Goal: Information Seeking & Learning: Learn about a topic

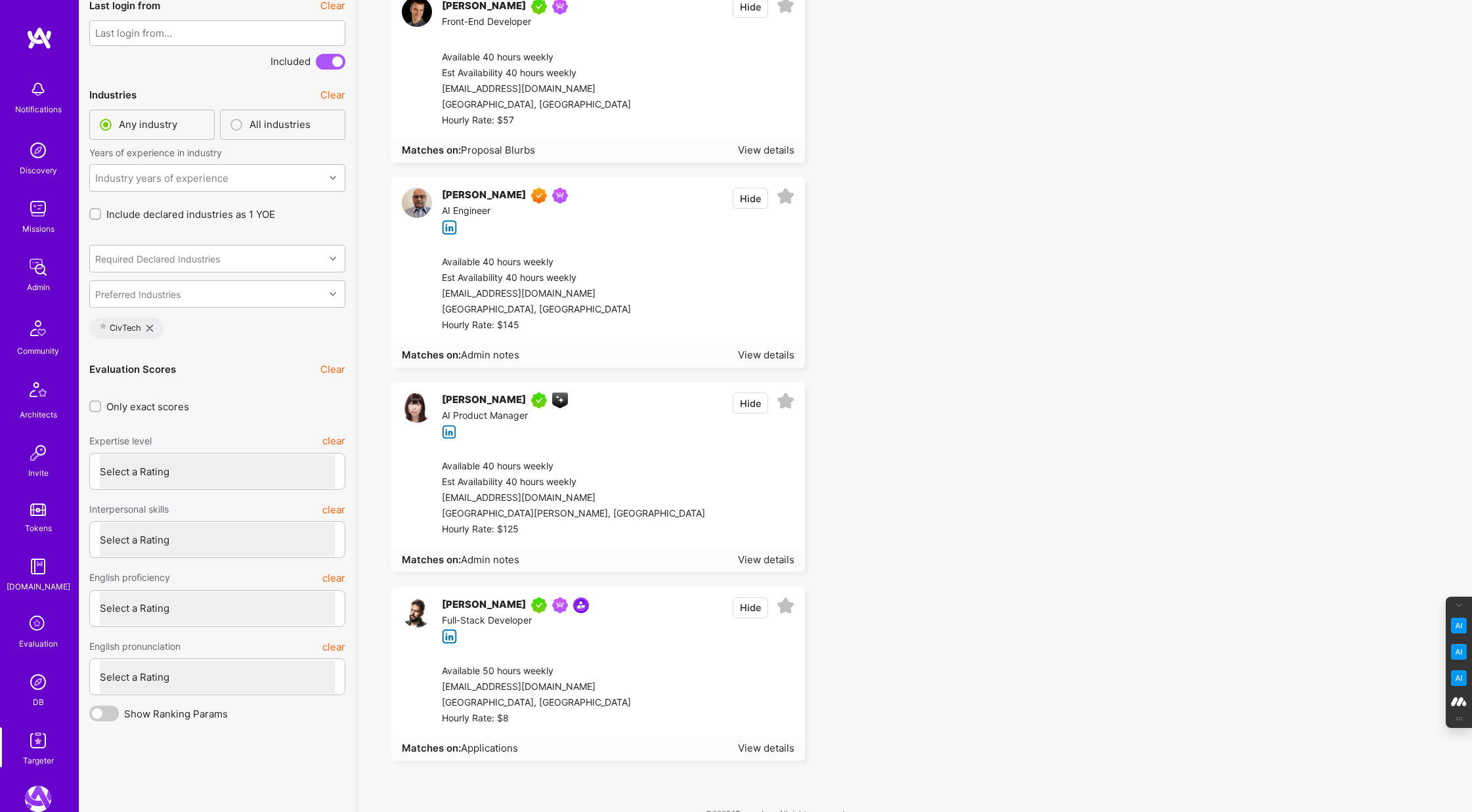
scroll to position [3241, 0]
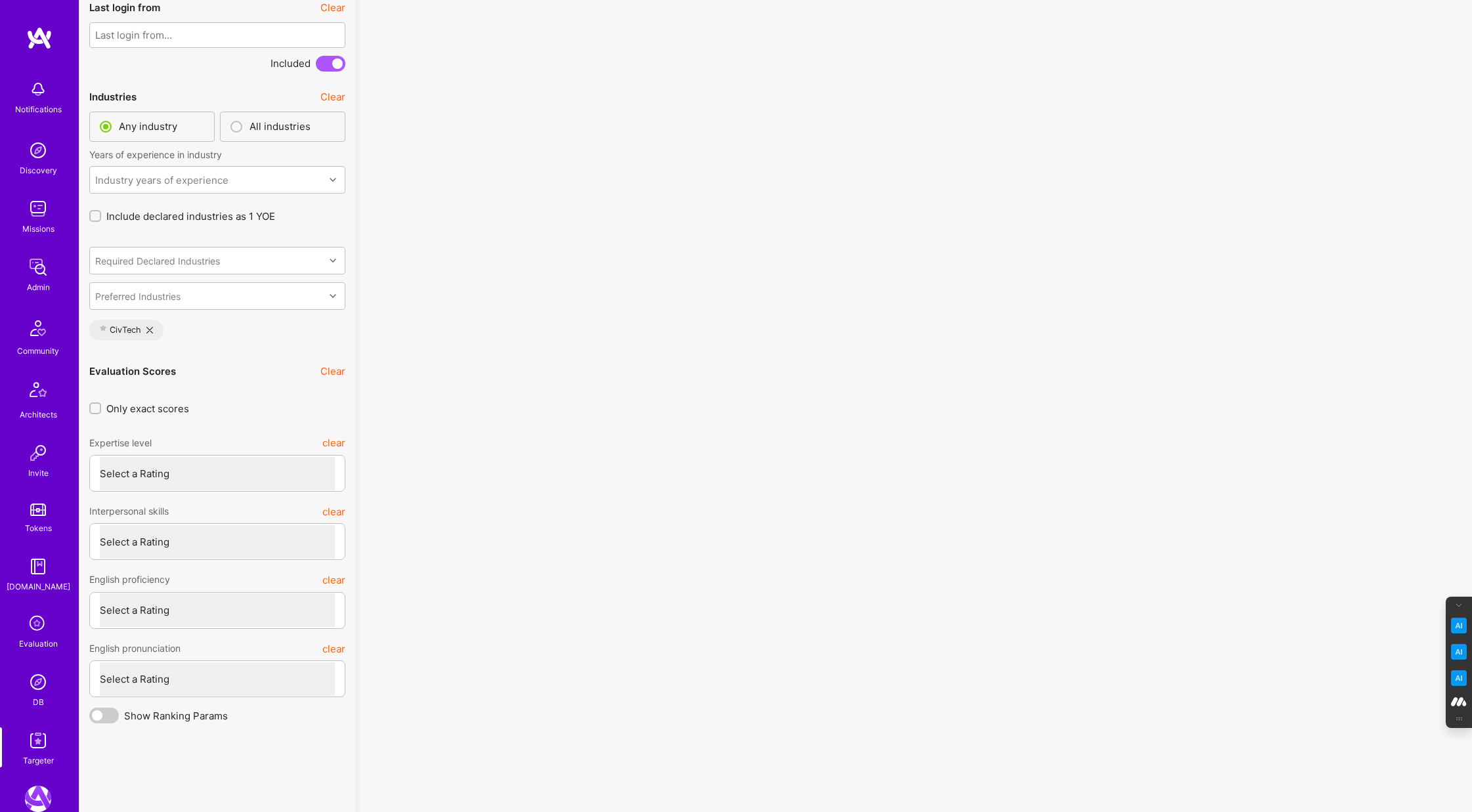
scroll to position [3241, 0]
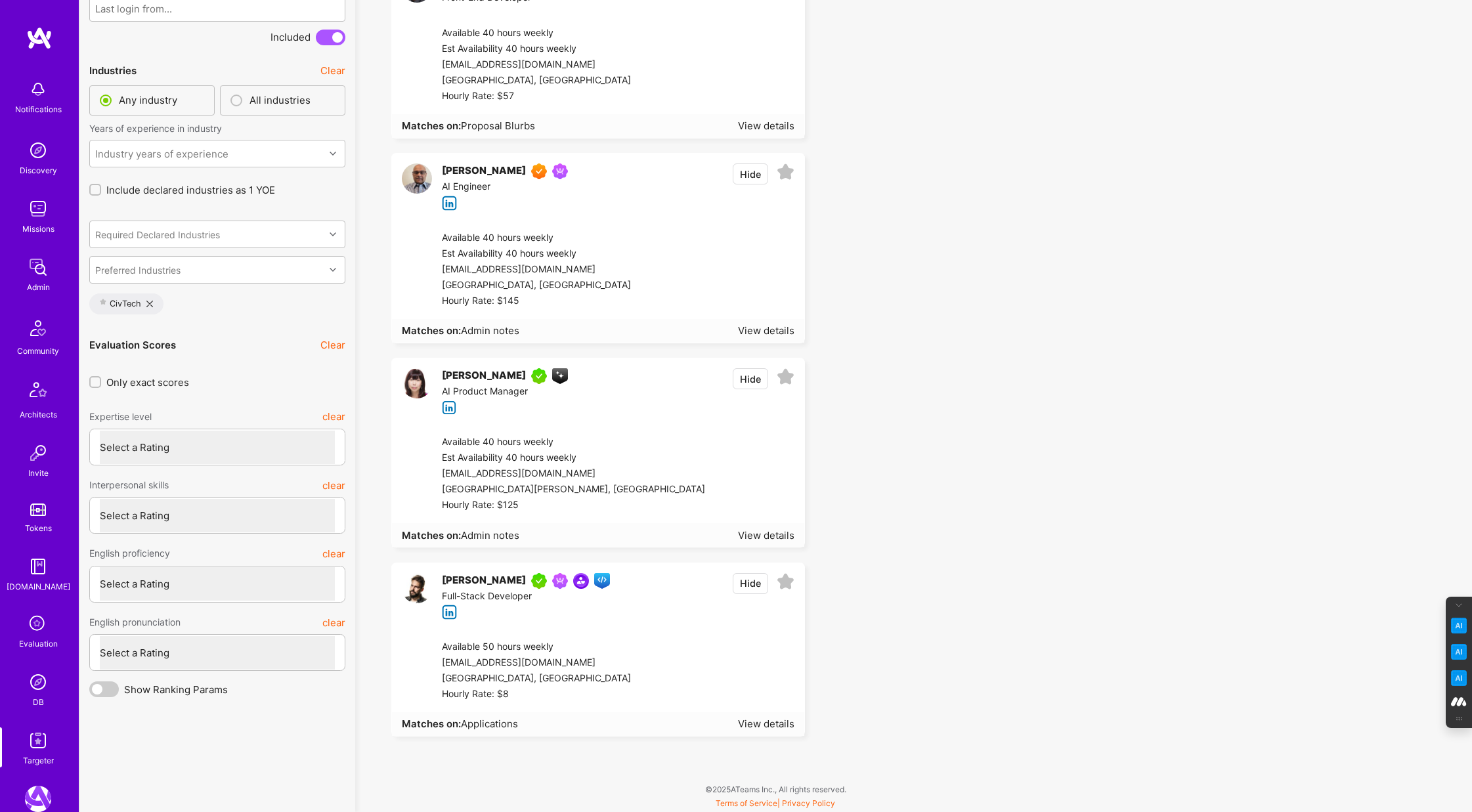
click at [158, 418] on div "Expertise level clear" at bounding box center [217, 417] width 256 height 24
click at [143, 441] on select "Select a Rating Unqualified Junior Adequate Good Very good Superstar" at bounding box center [217, 447] width 235 height 34
click at [95, 380] on input "Only exact scores" at bounding box center [96, 382] width 9 height 9
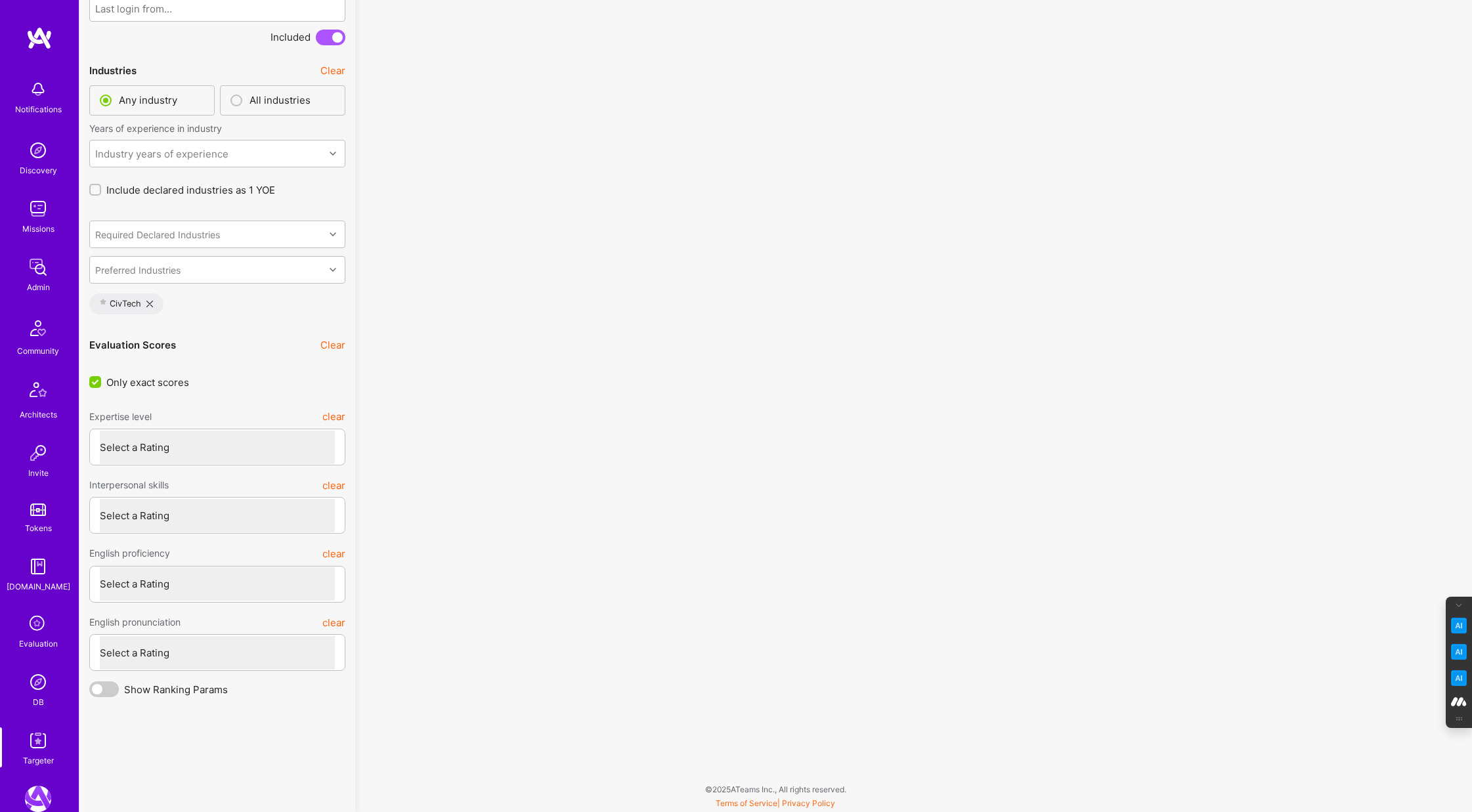
click at [95, 380] on input "Only exact scores" at bounding box center [96, 383] width 12 height 12
checkbox input "false"
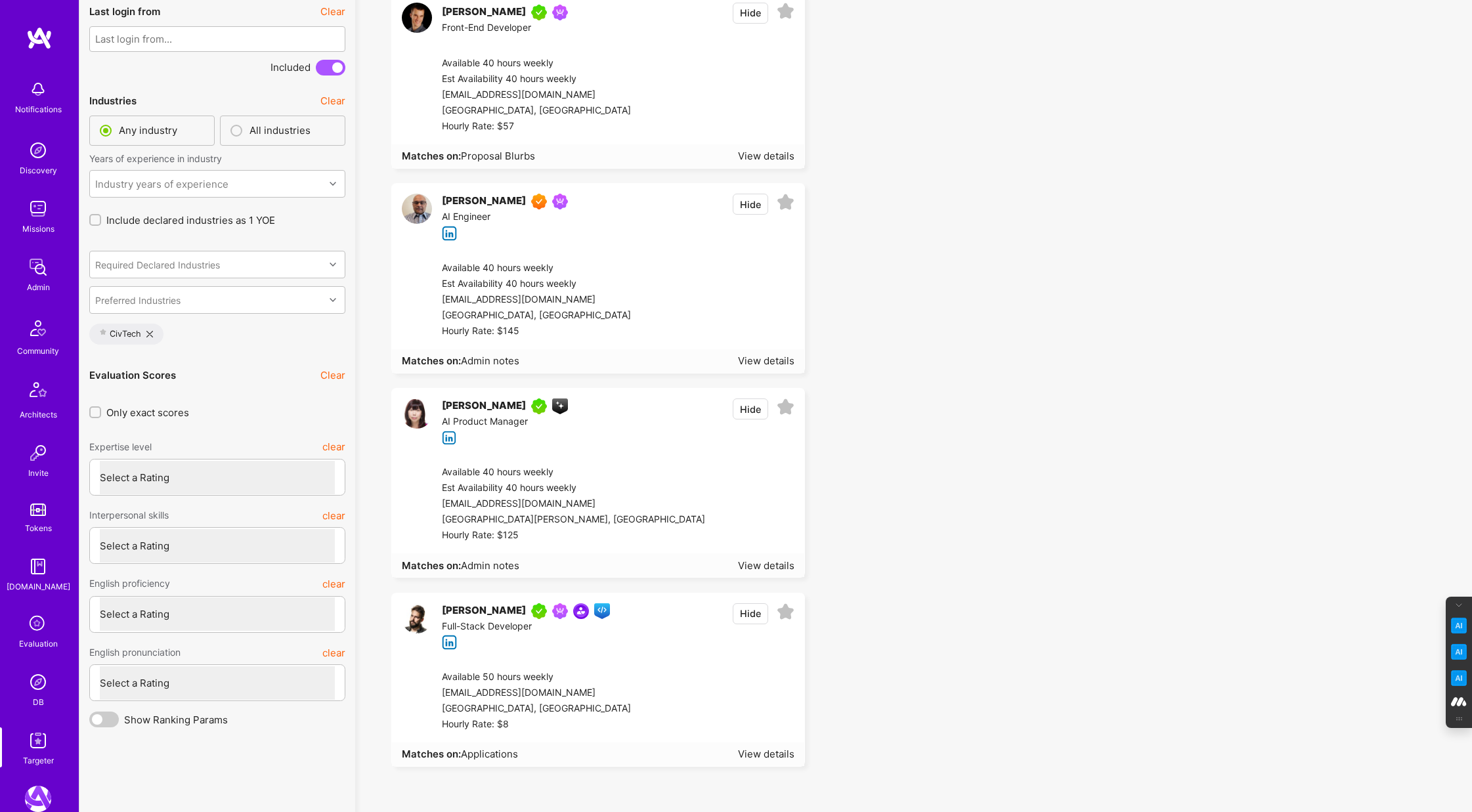
scroll to position [3241, 0]
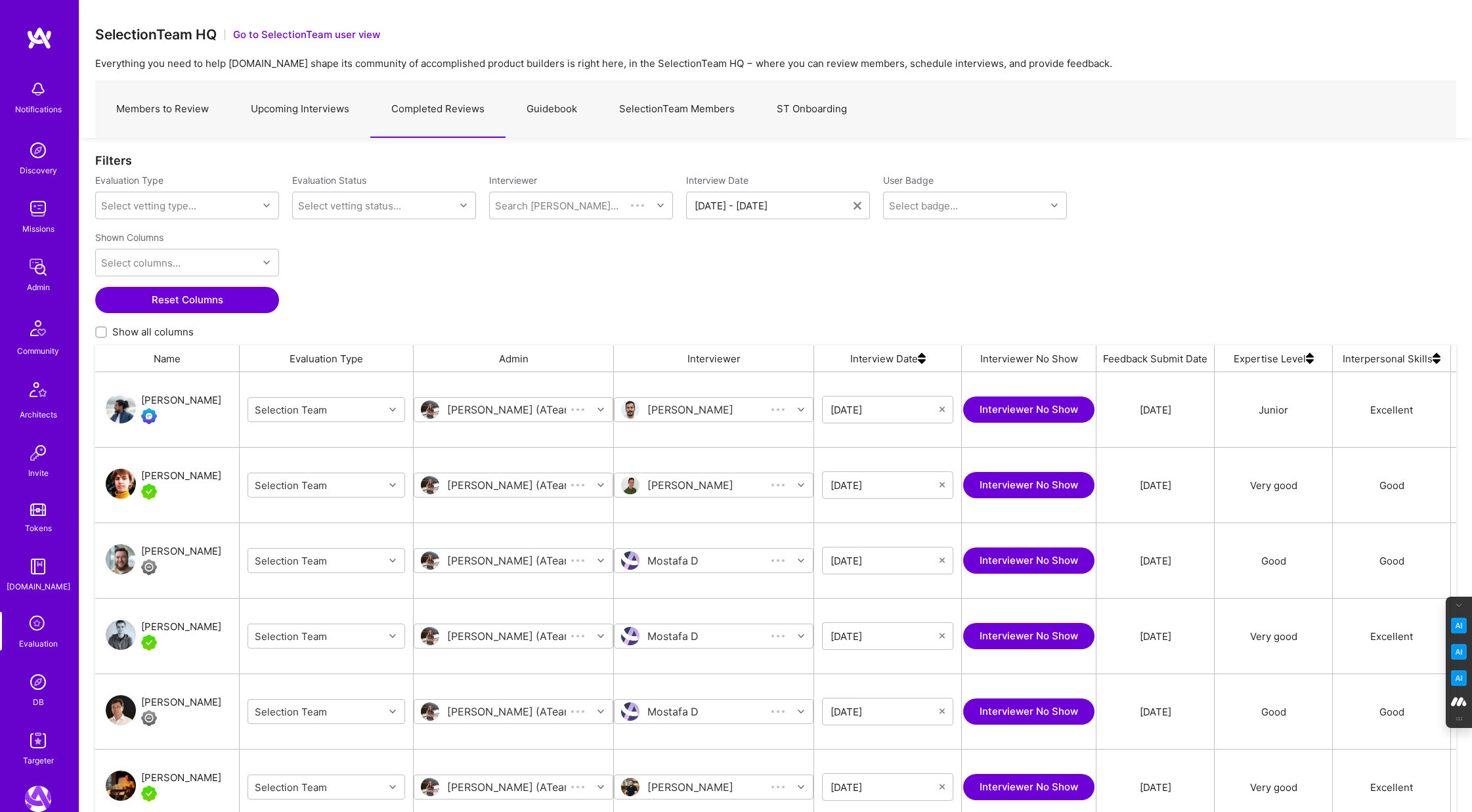
scroll to position [674, 1362]
click at [857, 203] on icon at bounding box center [858, 205] width 8 height 13
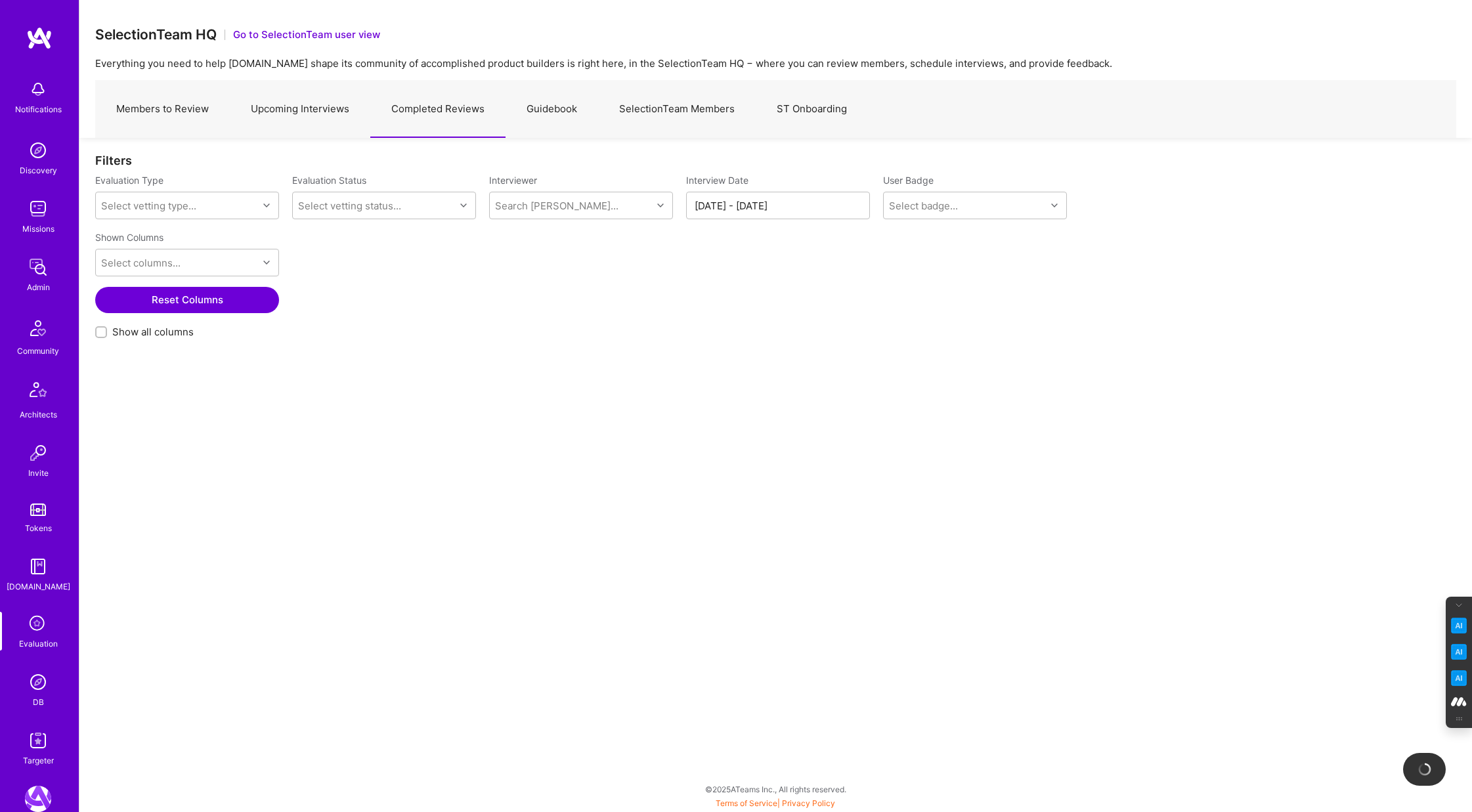
click at [99, 333] on input "Show all columns" at bounding box center [102, 332] width 9 height 9
checkbox input "true"
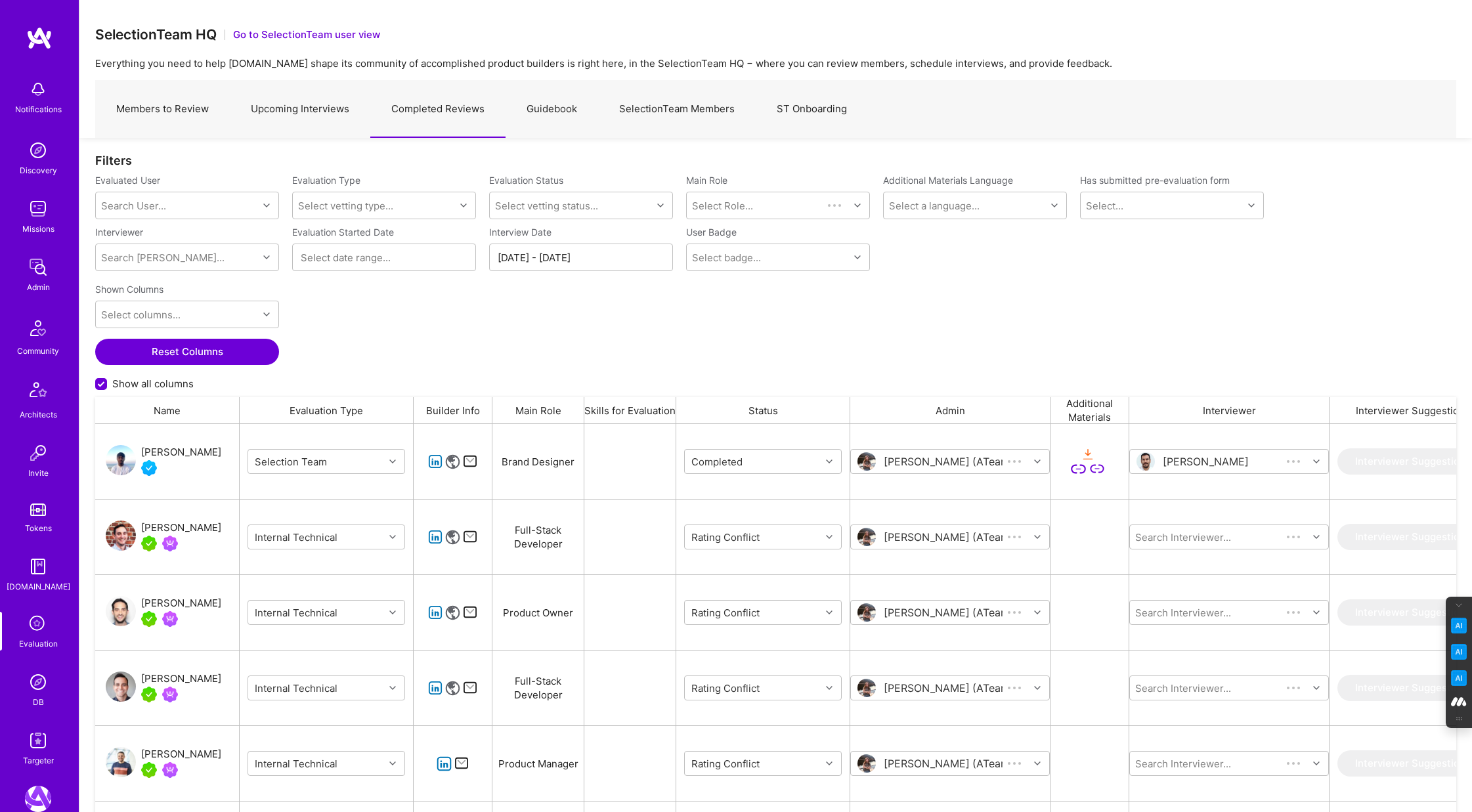
scroll to position [674, 1362]
click at [260, 310] on div at bounding box center [268, 314] width 21 height 17
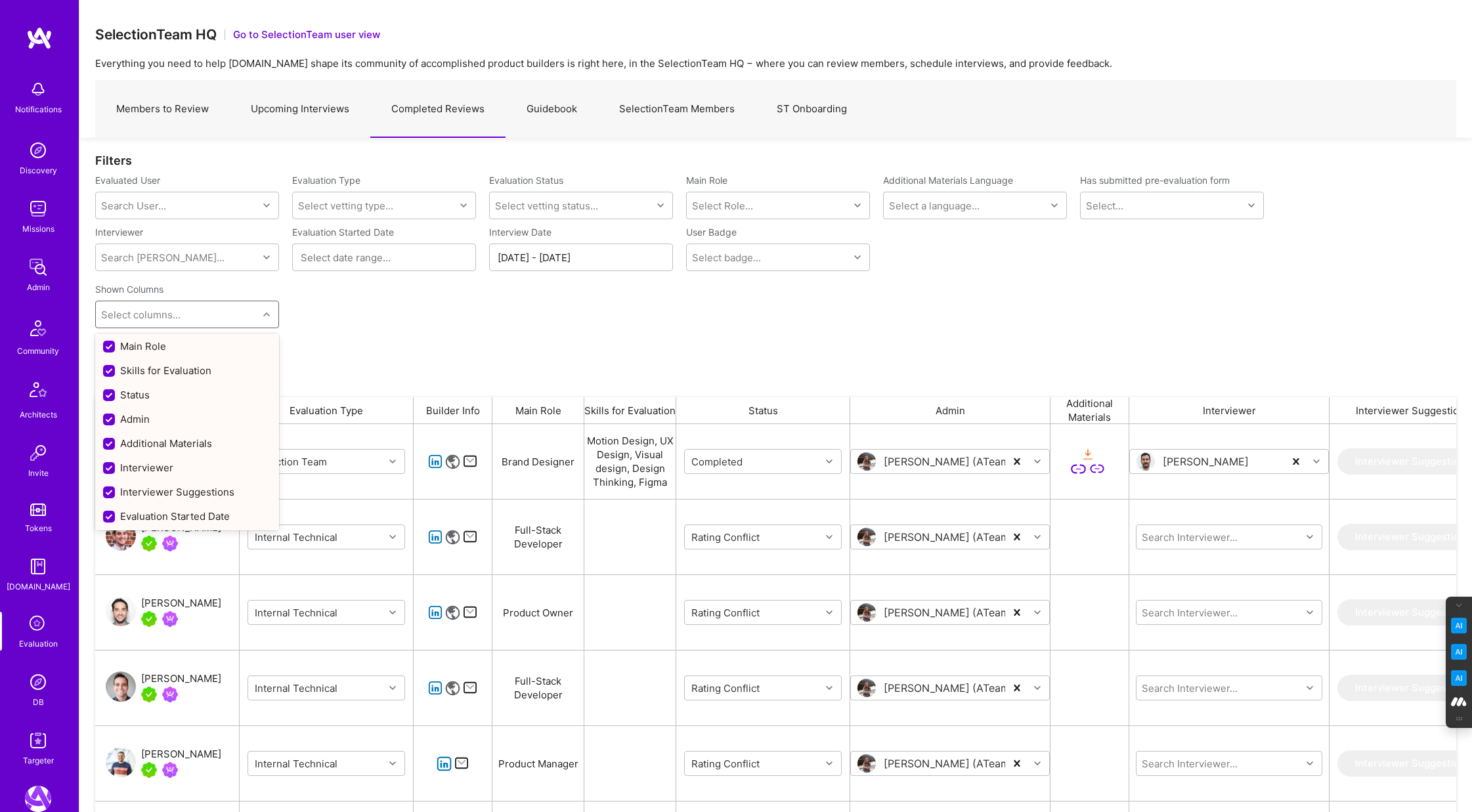
scroll to position [76, 0]
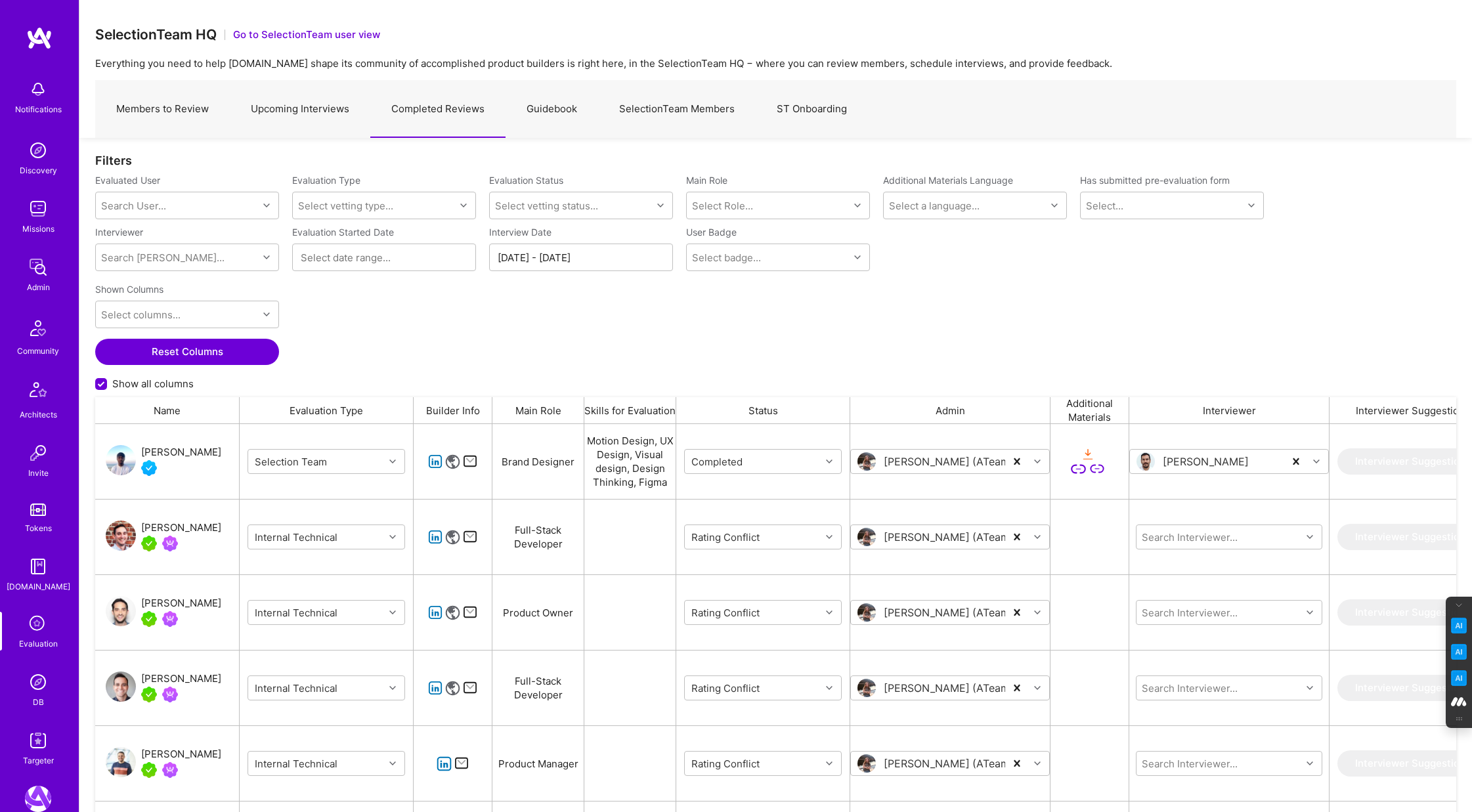
click at [379, 321] on div "Shown Columns Select columns... Reset Columns Show all columns" at bounding box center [776, 337] width 1362 height 120
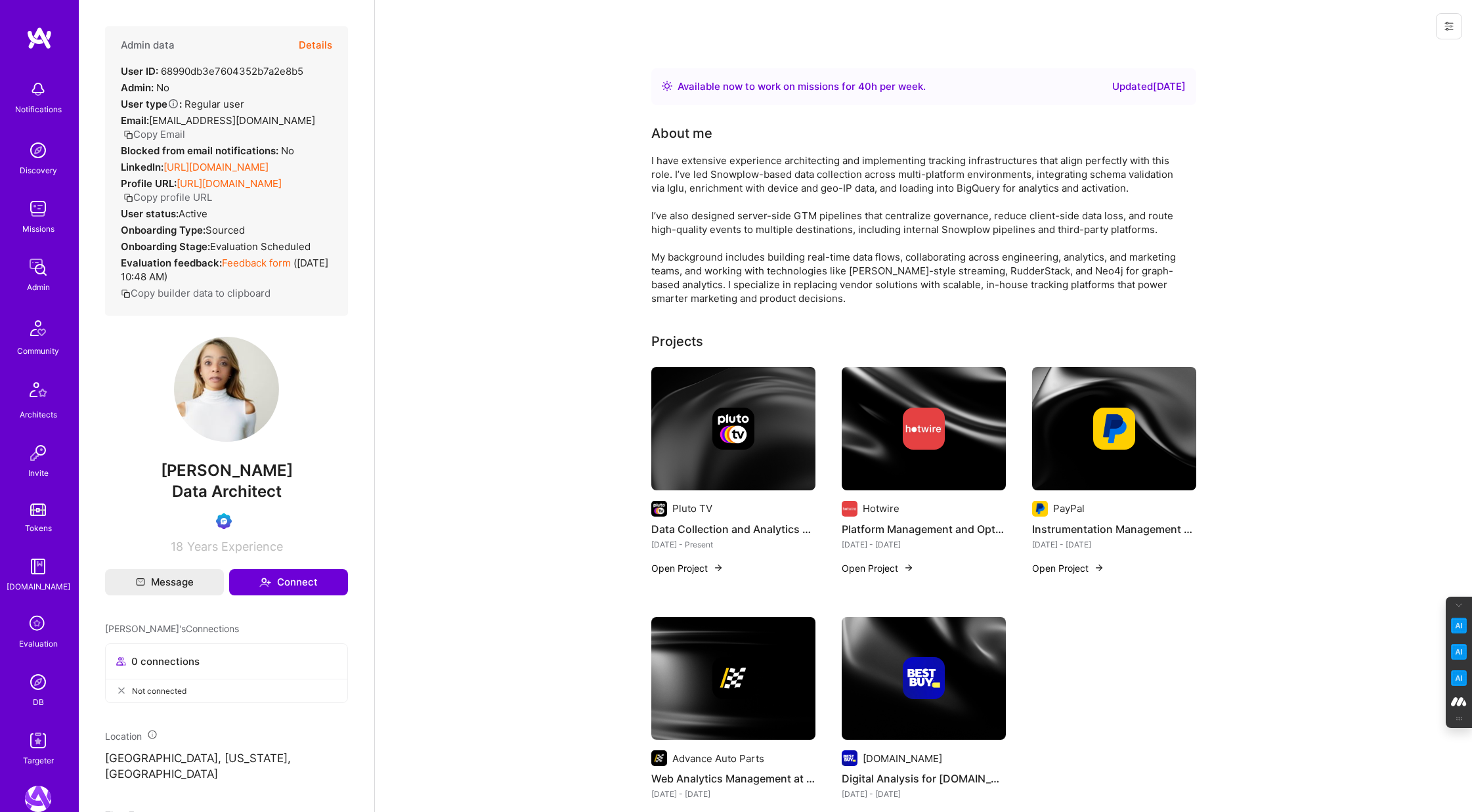
click at [314, 49] on button "Details" at bounding box center [315, 45] width 34 height 38
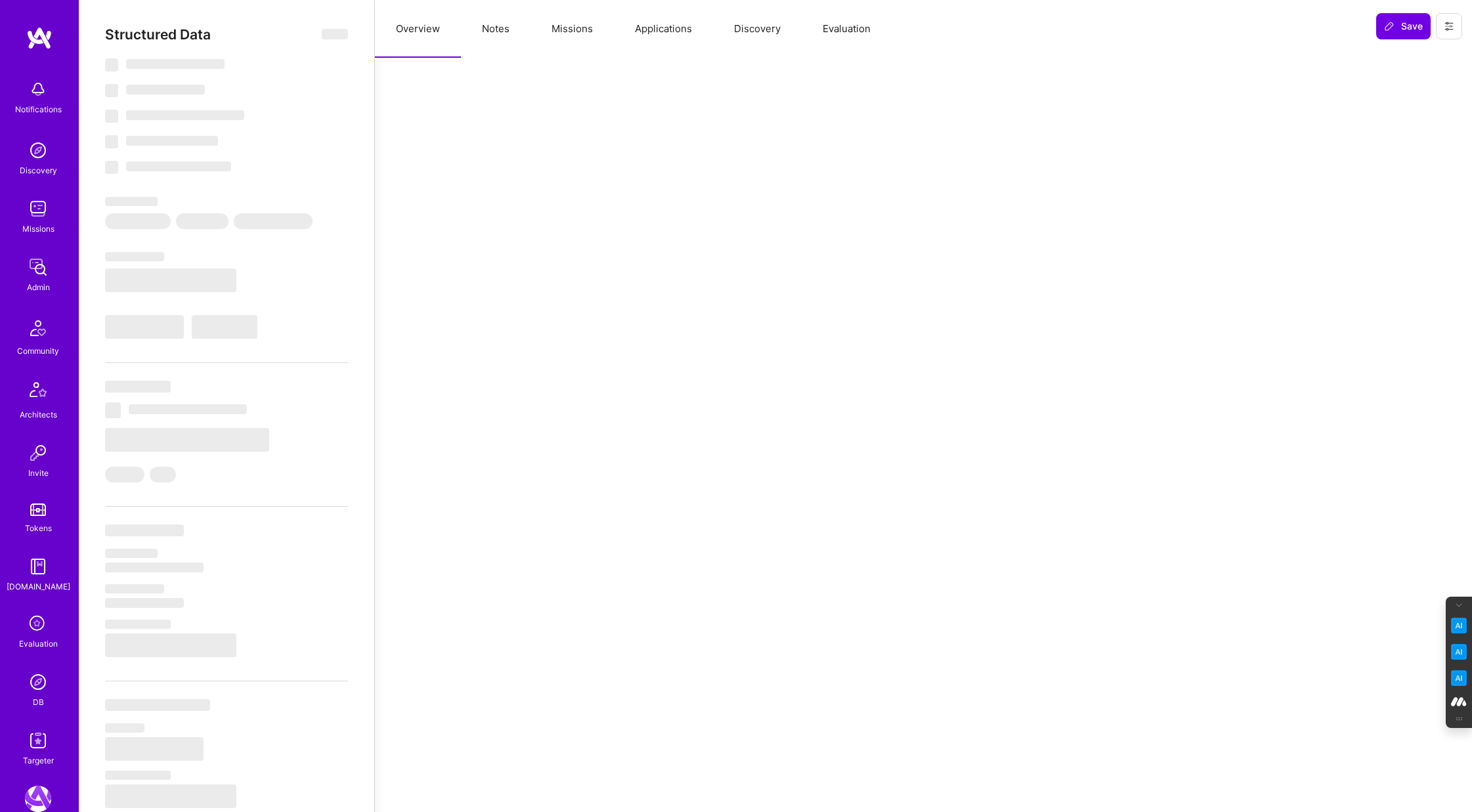
select select "Right Now"
select select "Verified"
select select "US"
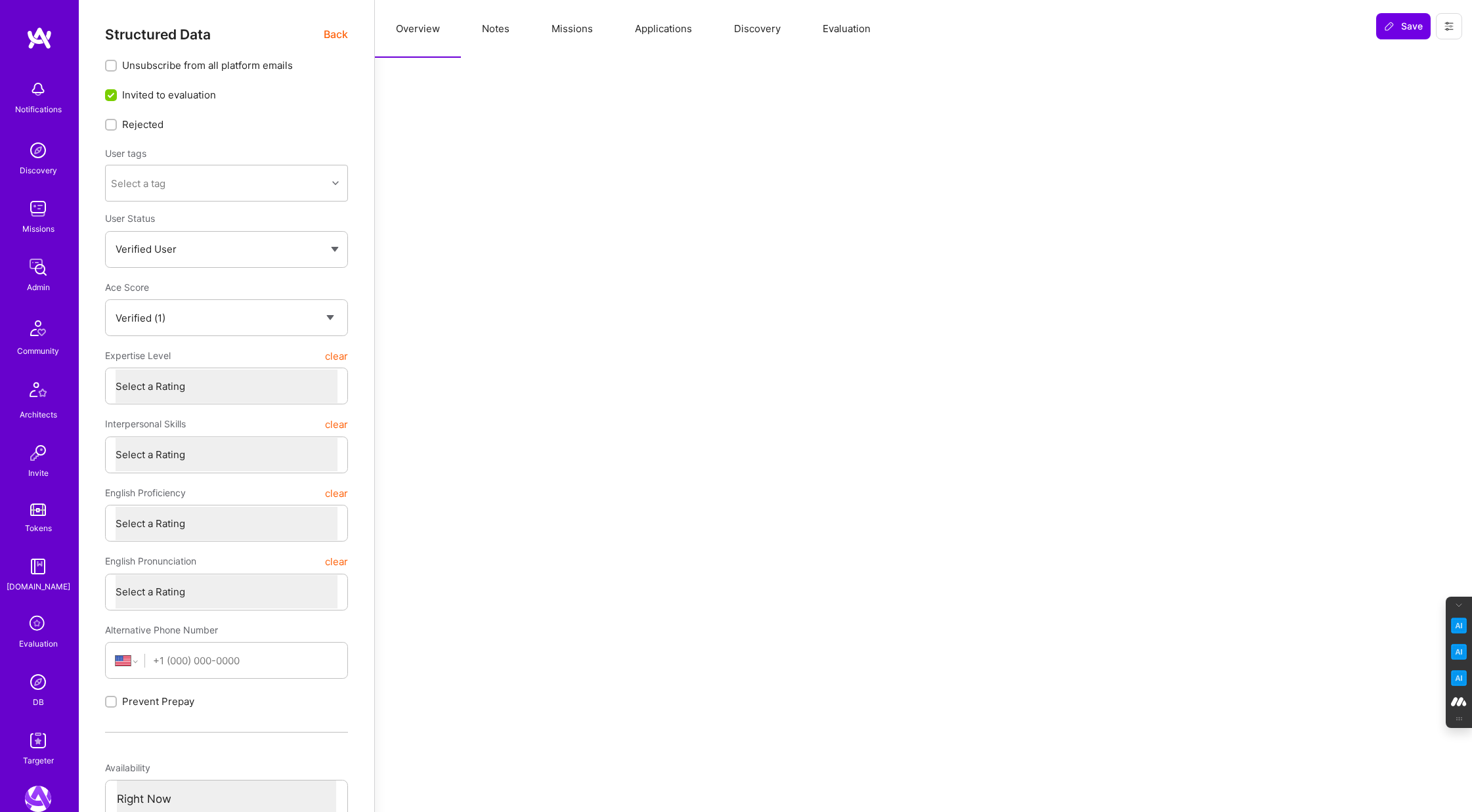
click at [848, 24] on button "Evaluation" at bounding box center [846, 29] width 90 height 58
